Goal: Navigation & Orientation: Find specific page/section

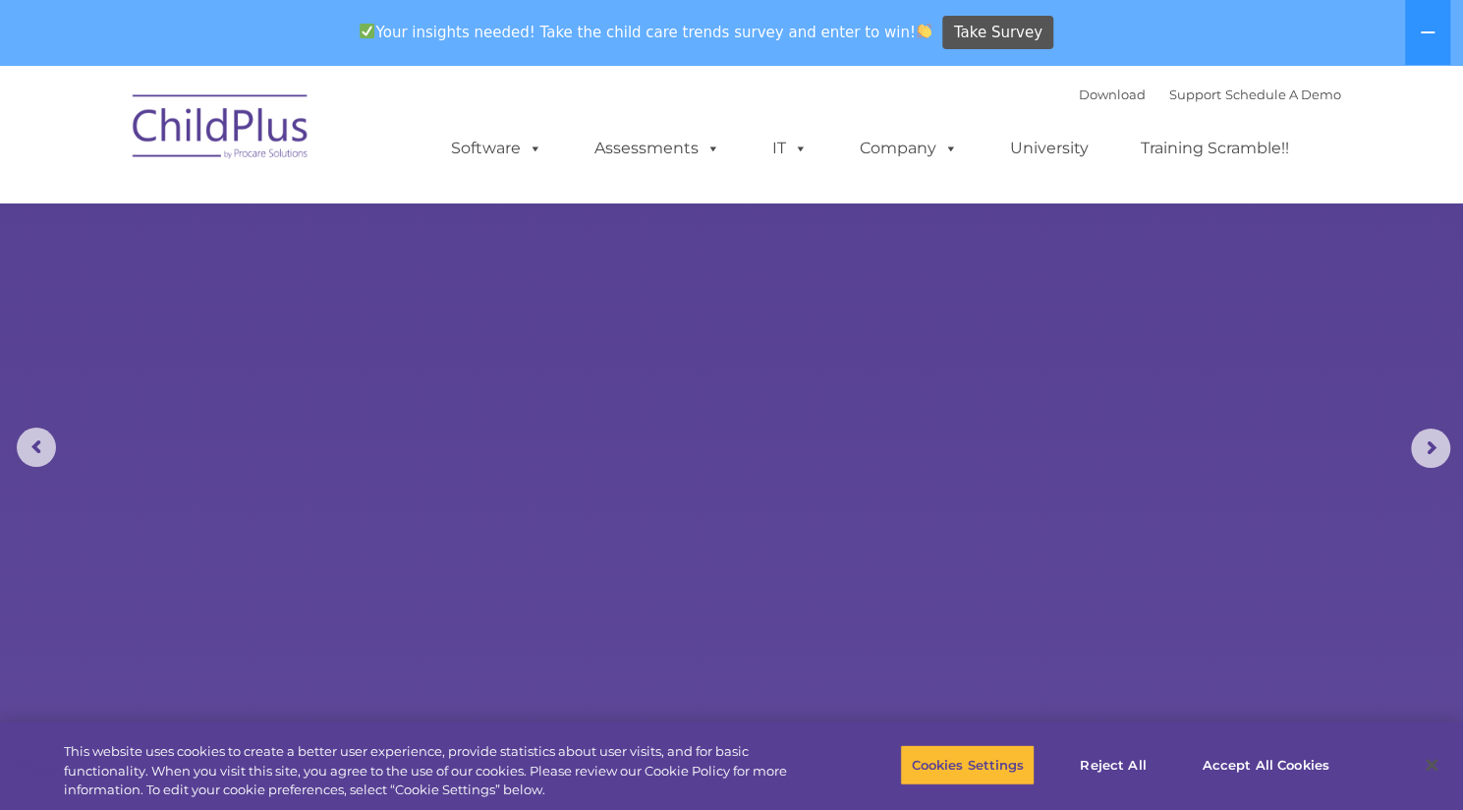
select select "MEDIUM"
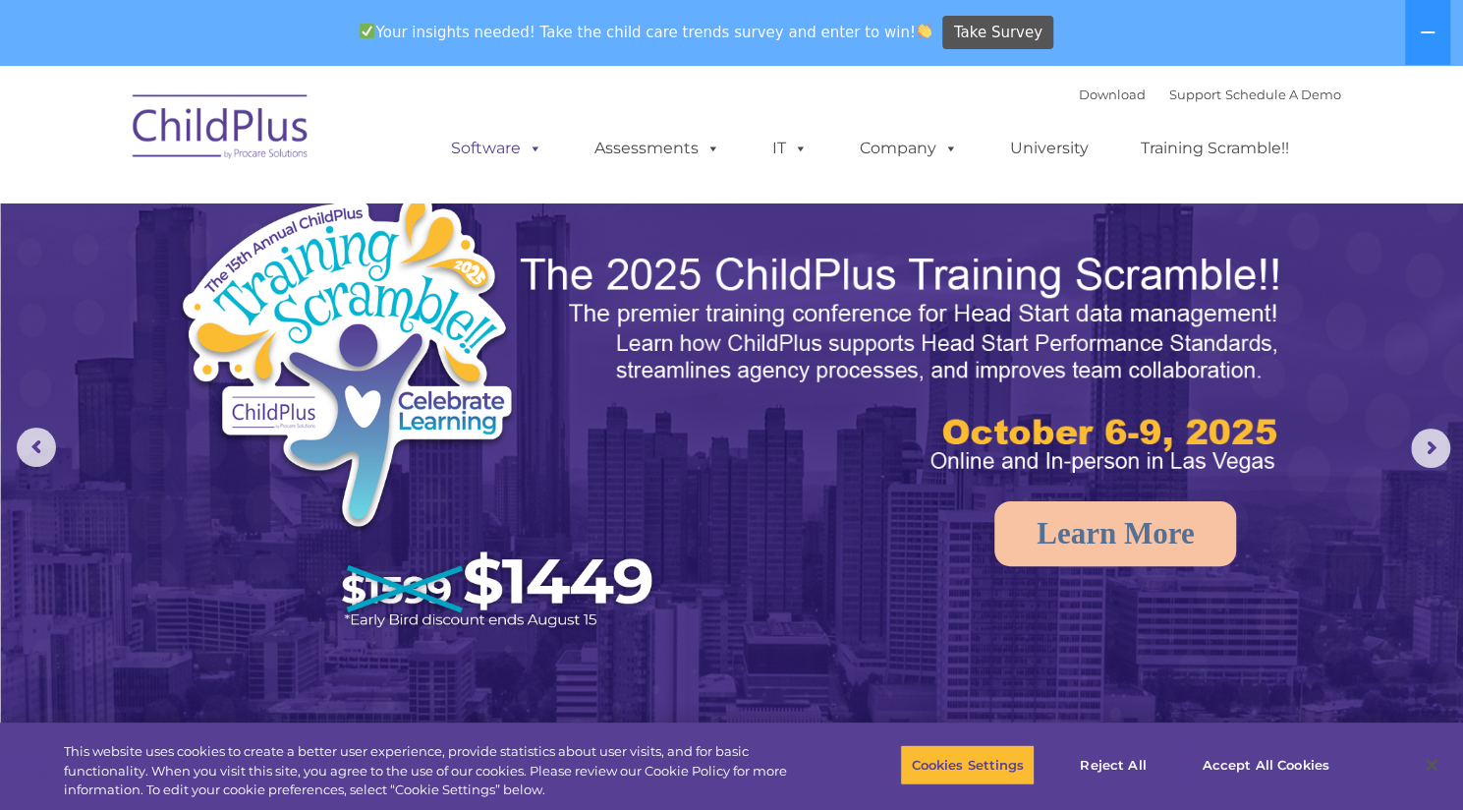
click at [537, 154] on span at bounding box center [532, 148] width 22 height 19
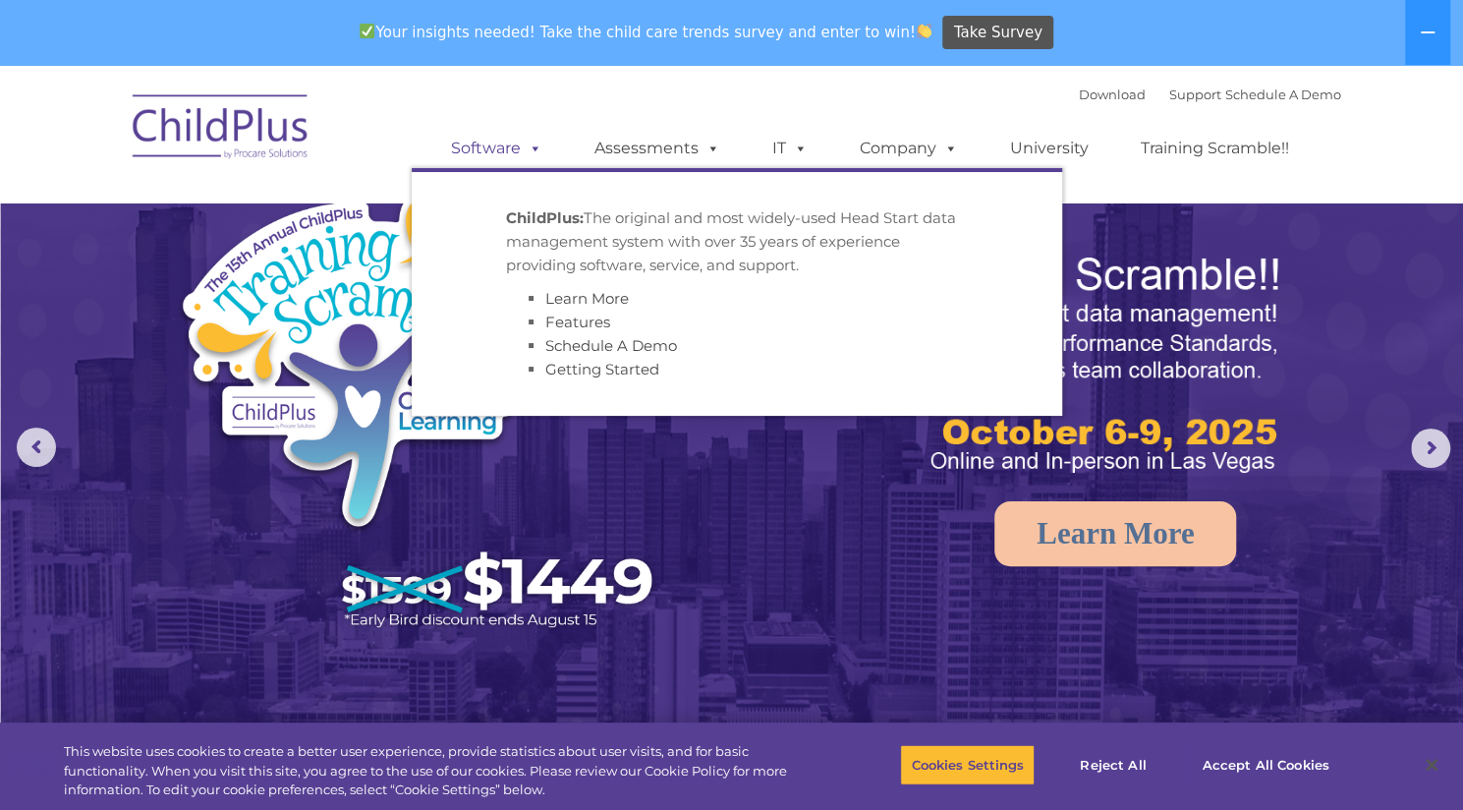
click at [503, 152] on link "Software" at bounding box center [496, 148] width 131 height 39
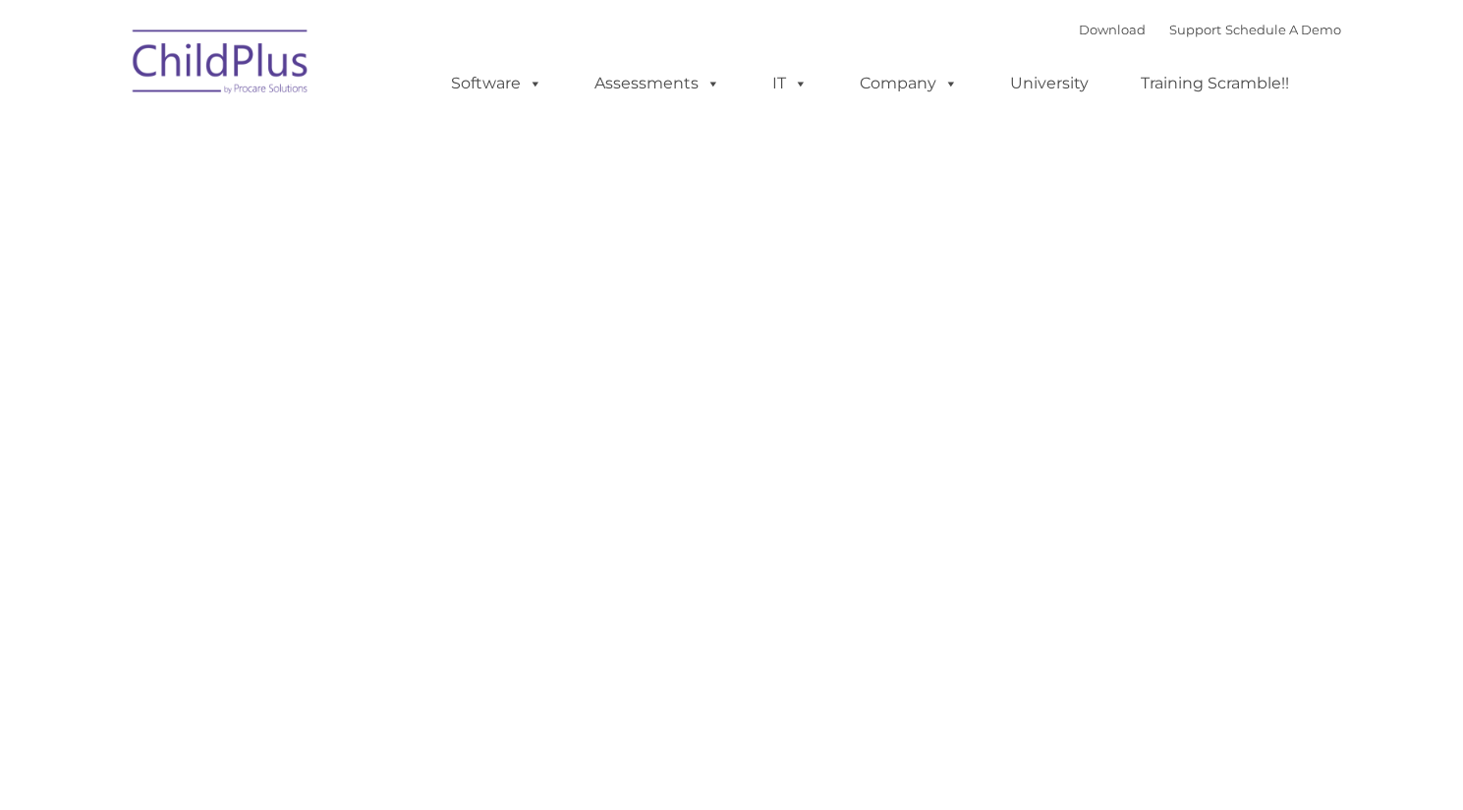
type input ""
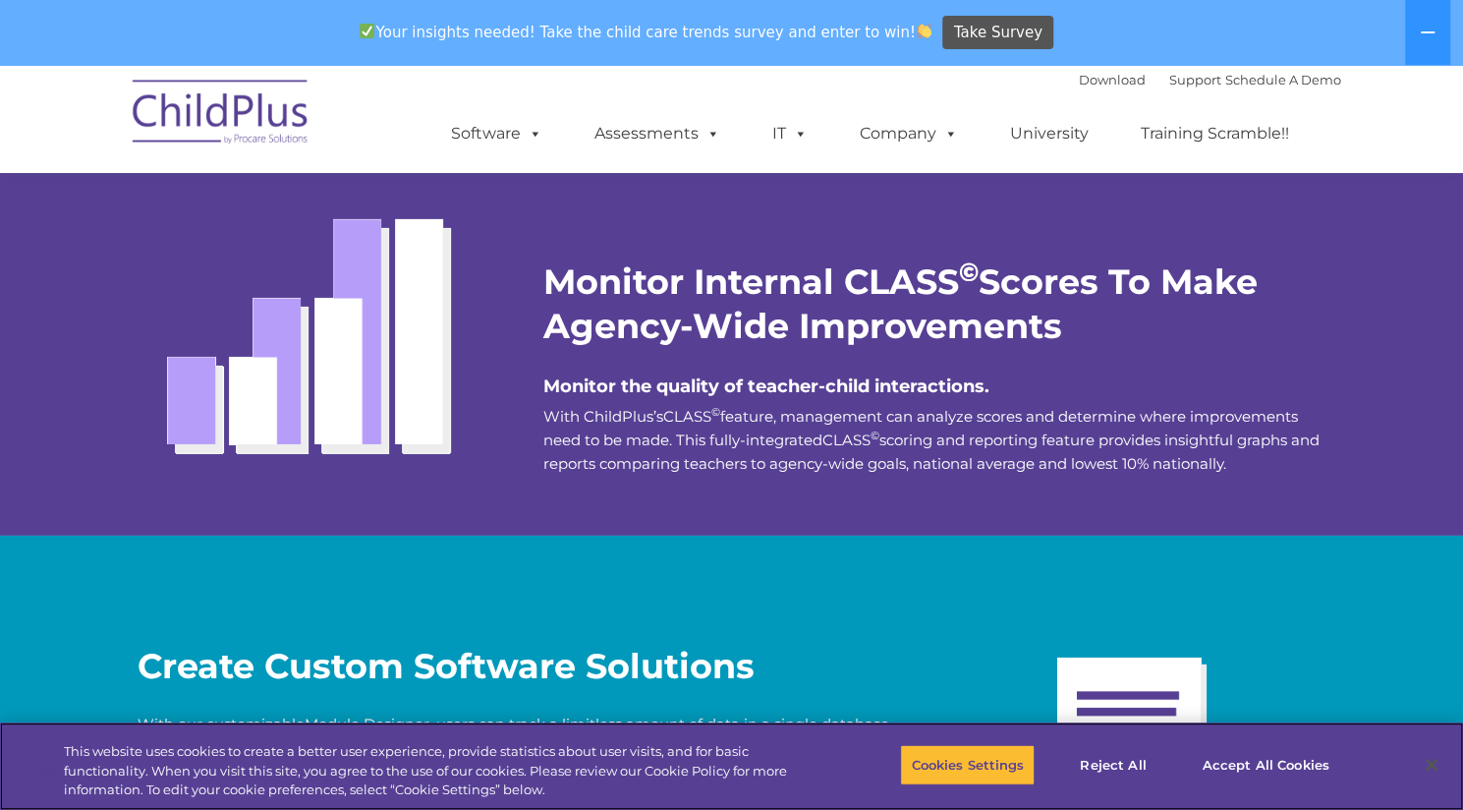
scroll to position [3560, 0]
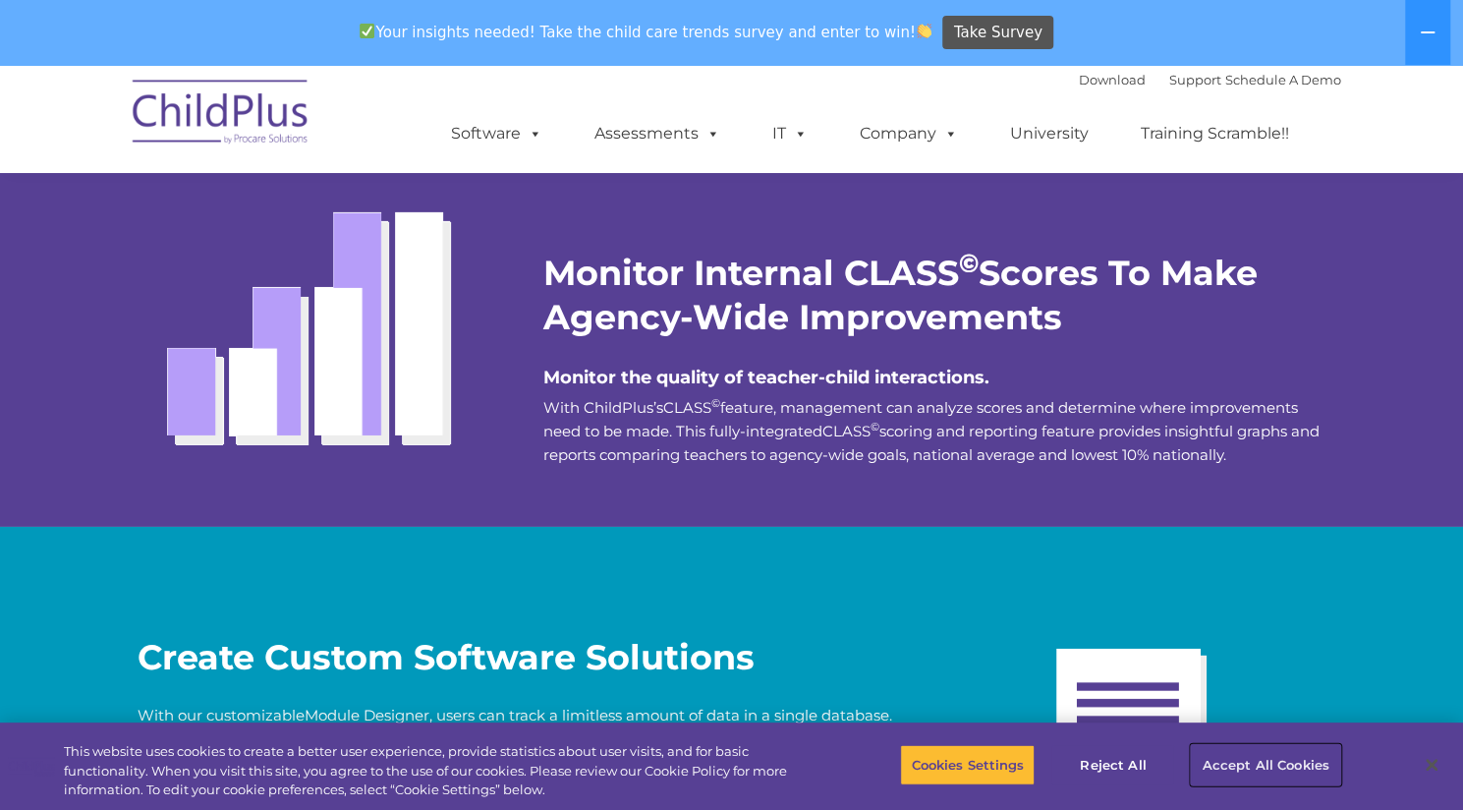
click at [1244, 759] on button "Accept All Cookies" at bounding box center [1265, 764] width 148 height 41
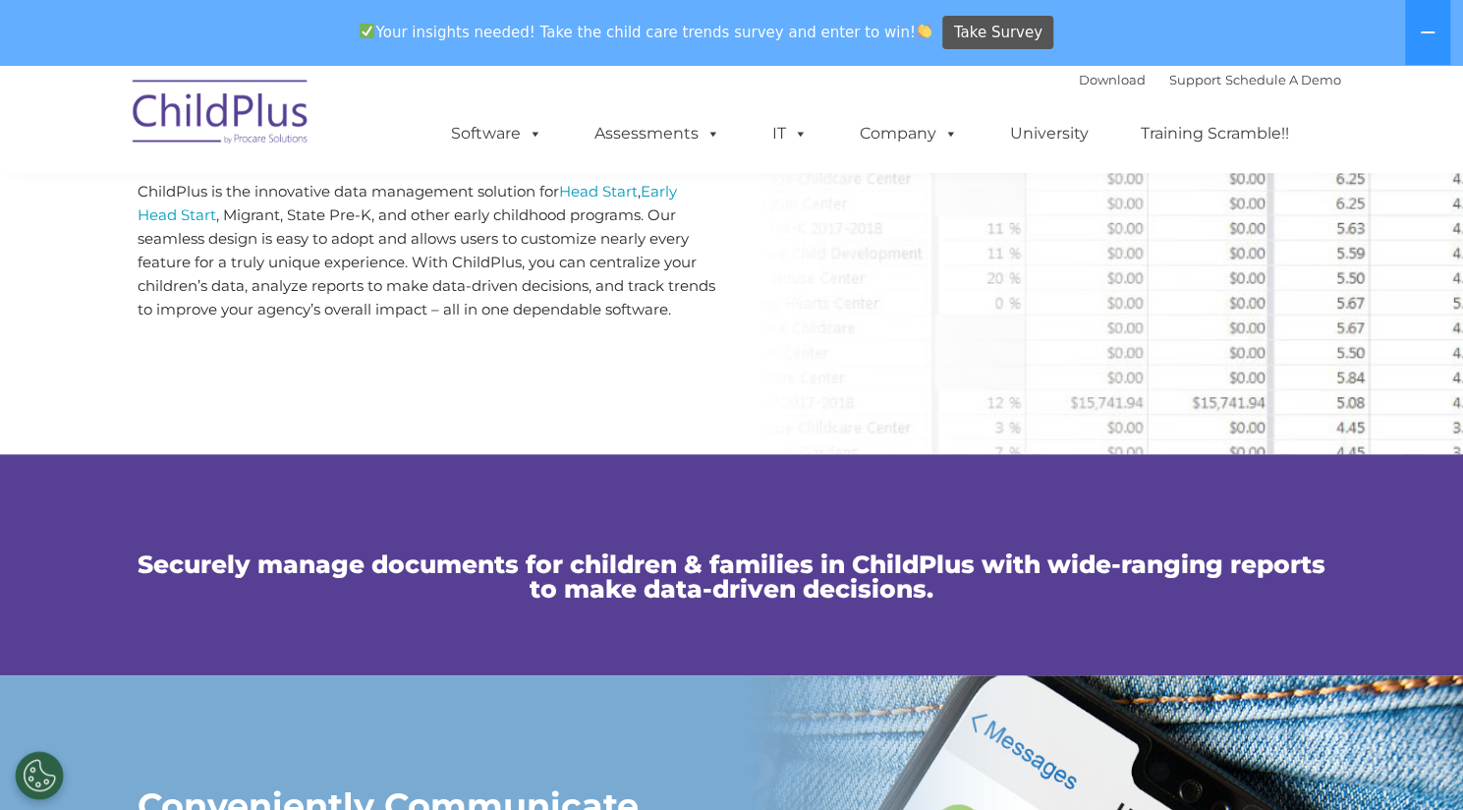
scroll to position [0, 0]
